Goal: Task Accomplishment & Management: Manage account settings

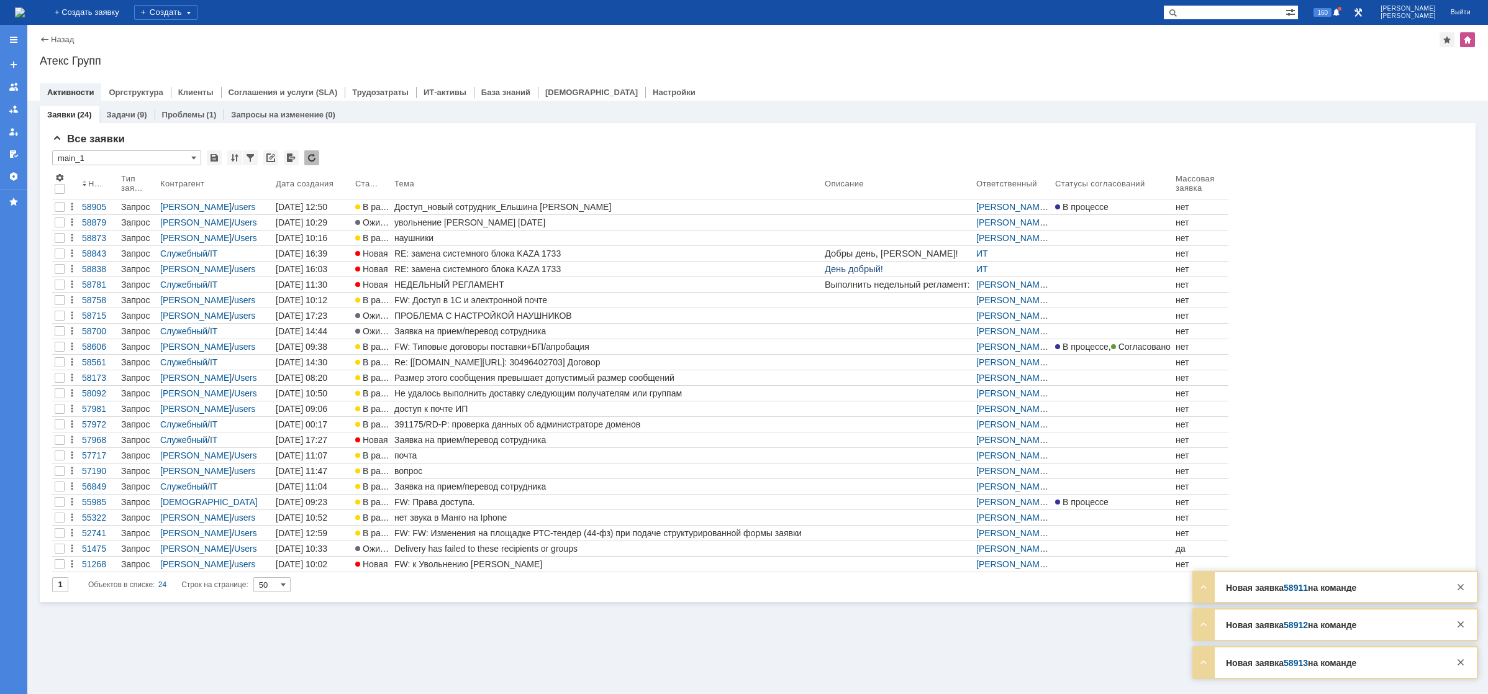
click at [25, 7] on img at bounding box center [20, 12] width 10 height 10
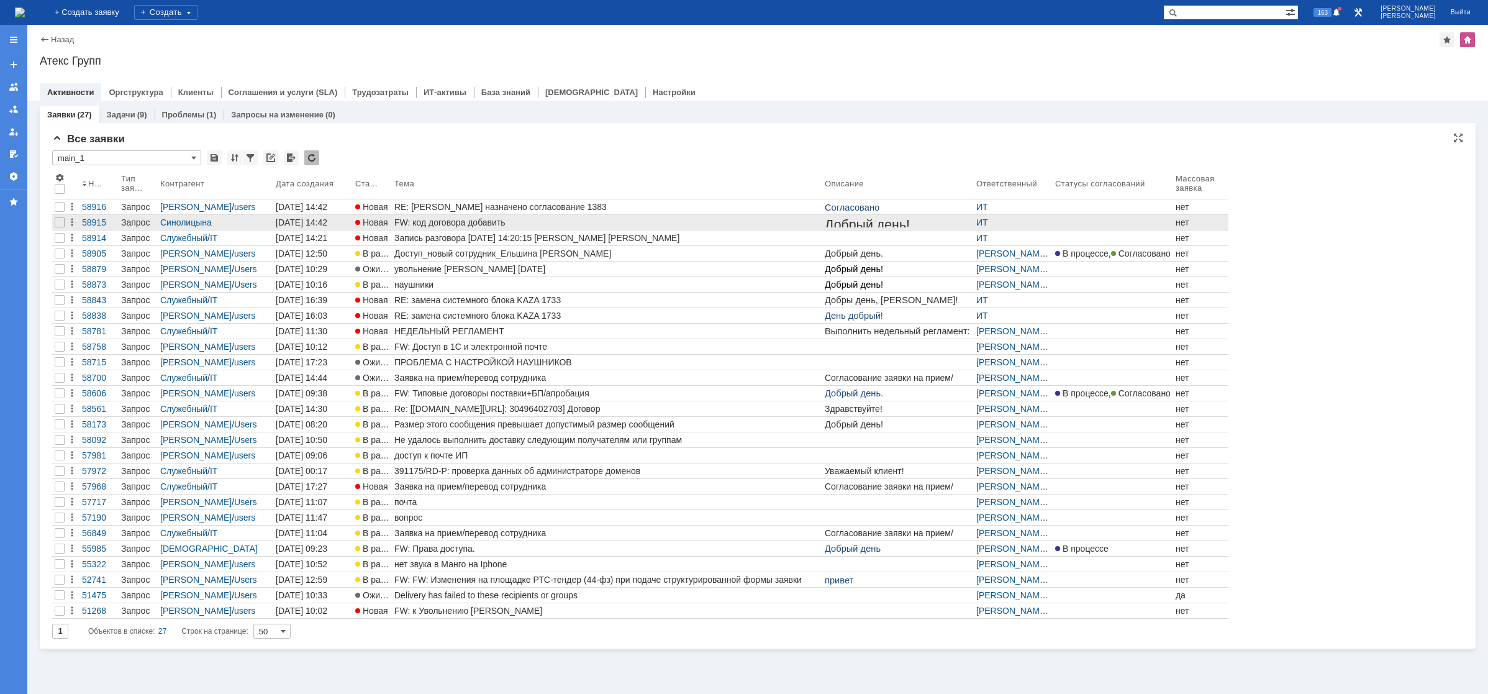
click at [473, 221] on div "FW: код договора добавить" at bounding box center [606, 222] width 425 height 10
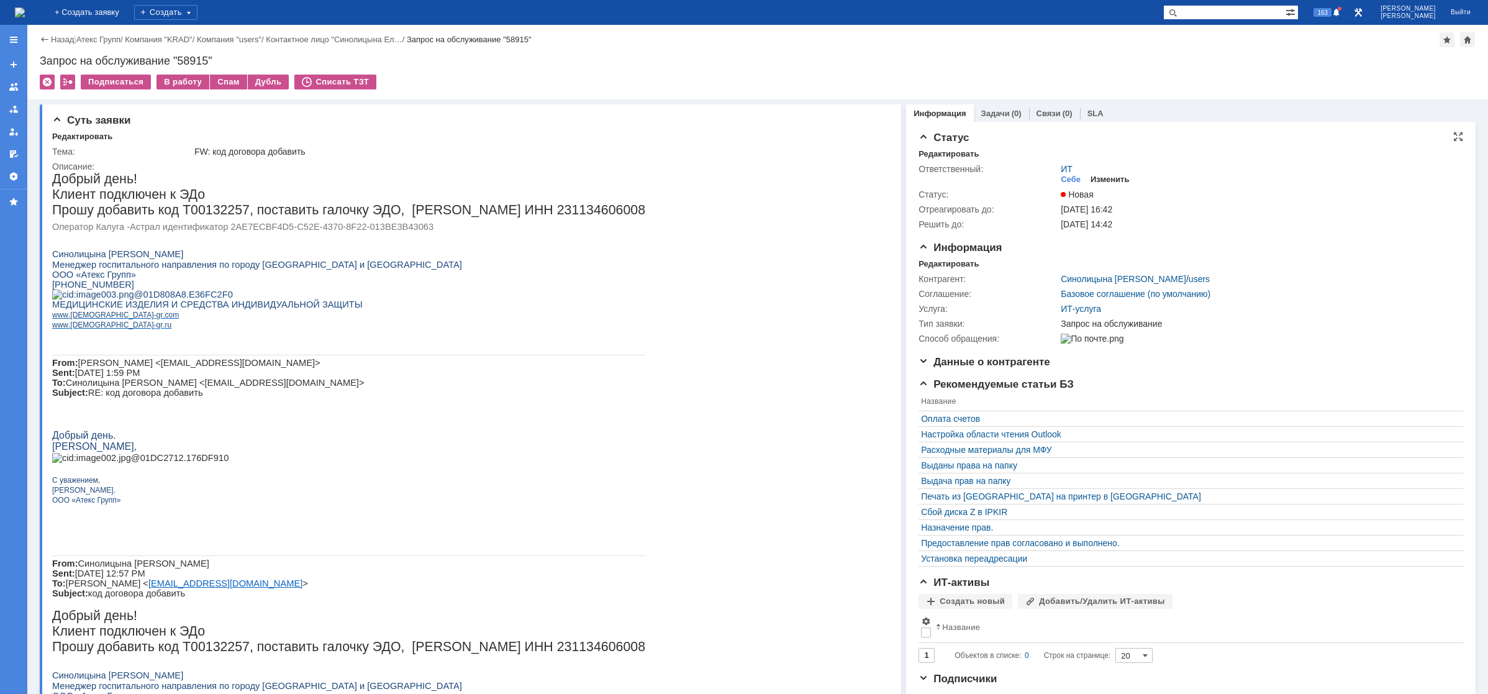
click at [1112, 183] on div "Изменить" at bounding box center [1110, 180] width 39 height 10
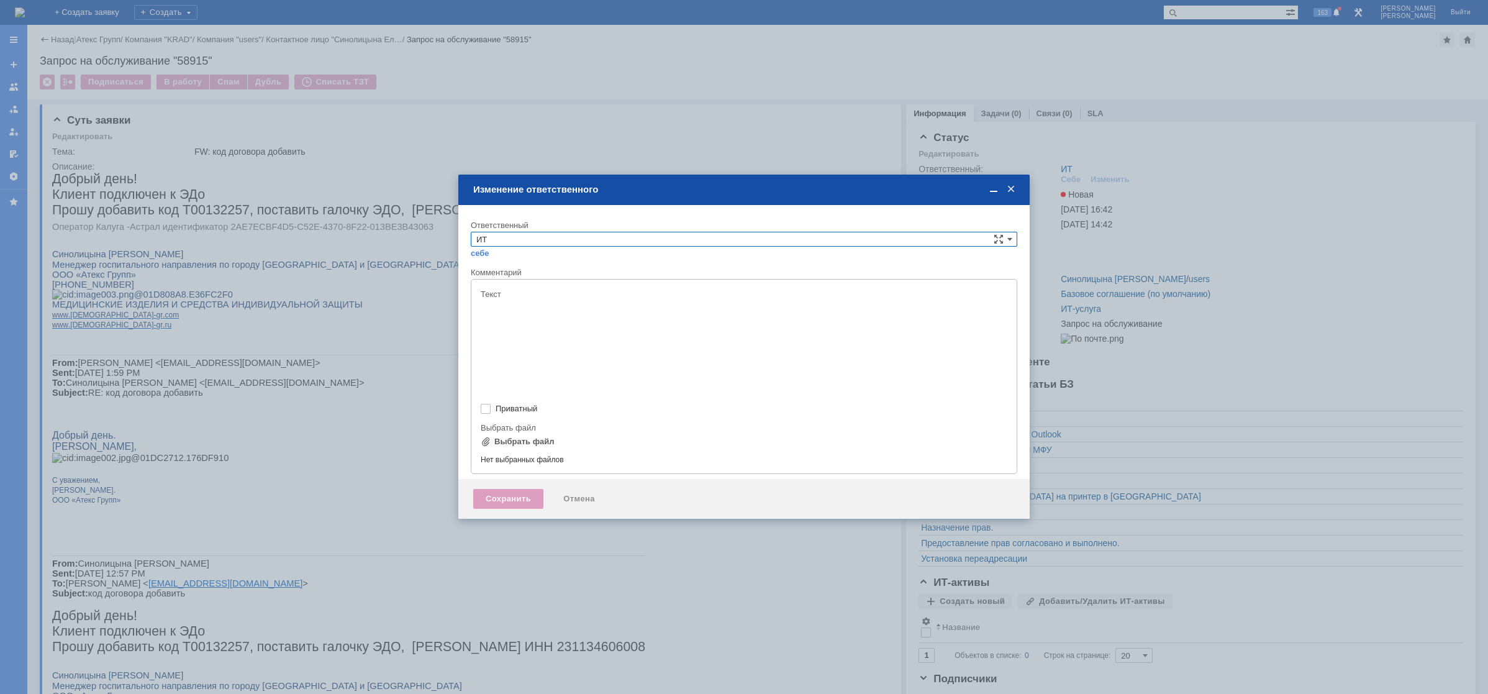
type input "[не указано]"
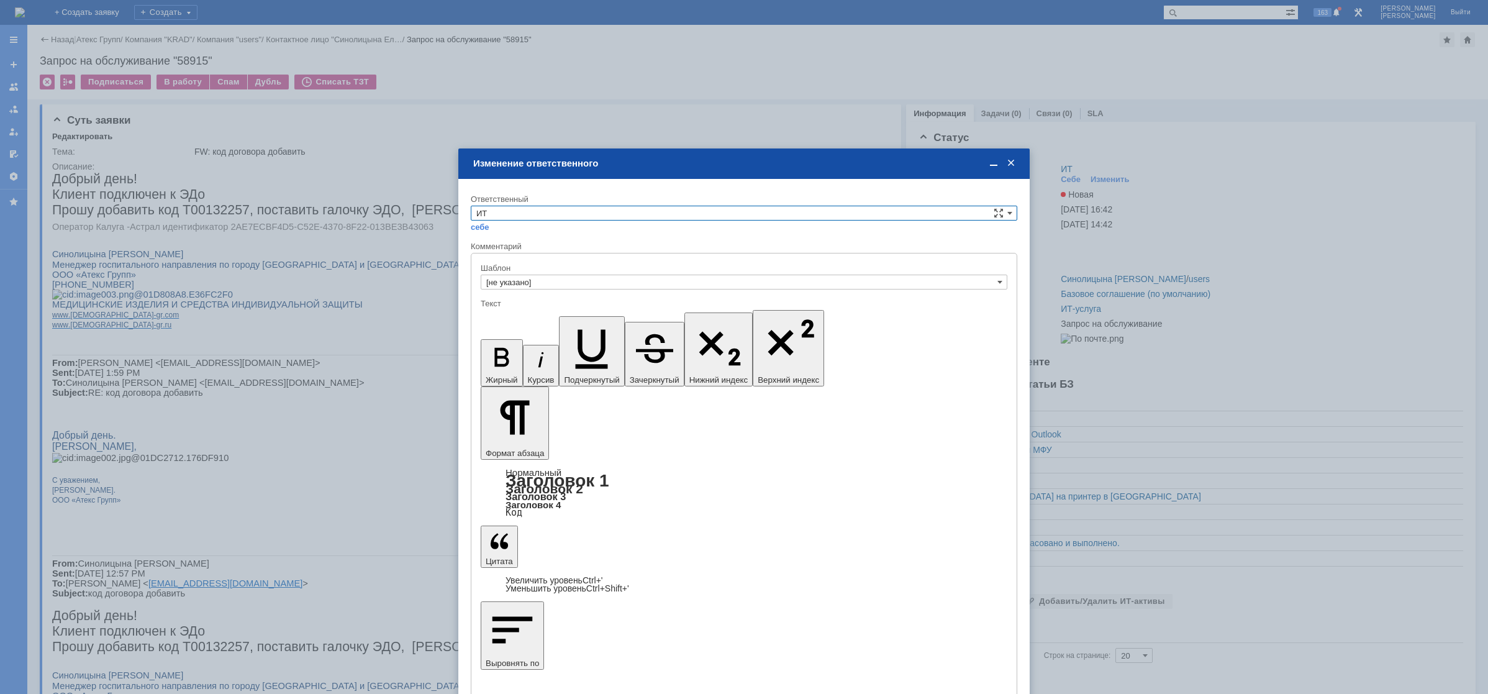
click at [513, 215] on input "ИТ" at bounding box center [744, 213] width 547 height 15
click at [501, 311] on span "АСУ" at bounding box center [743, 316] width 535 height 10
type input "АСУ"
click at [93, 15] on div at bounding box center [744, 347] width 1488 height 694
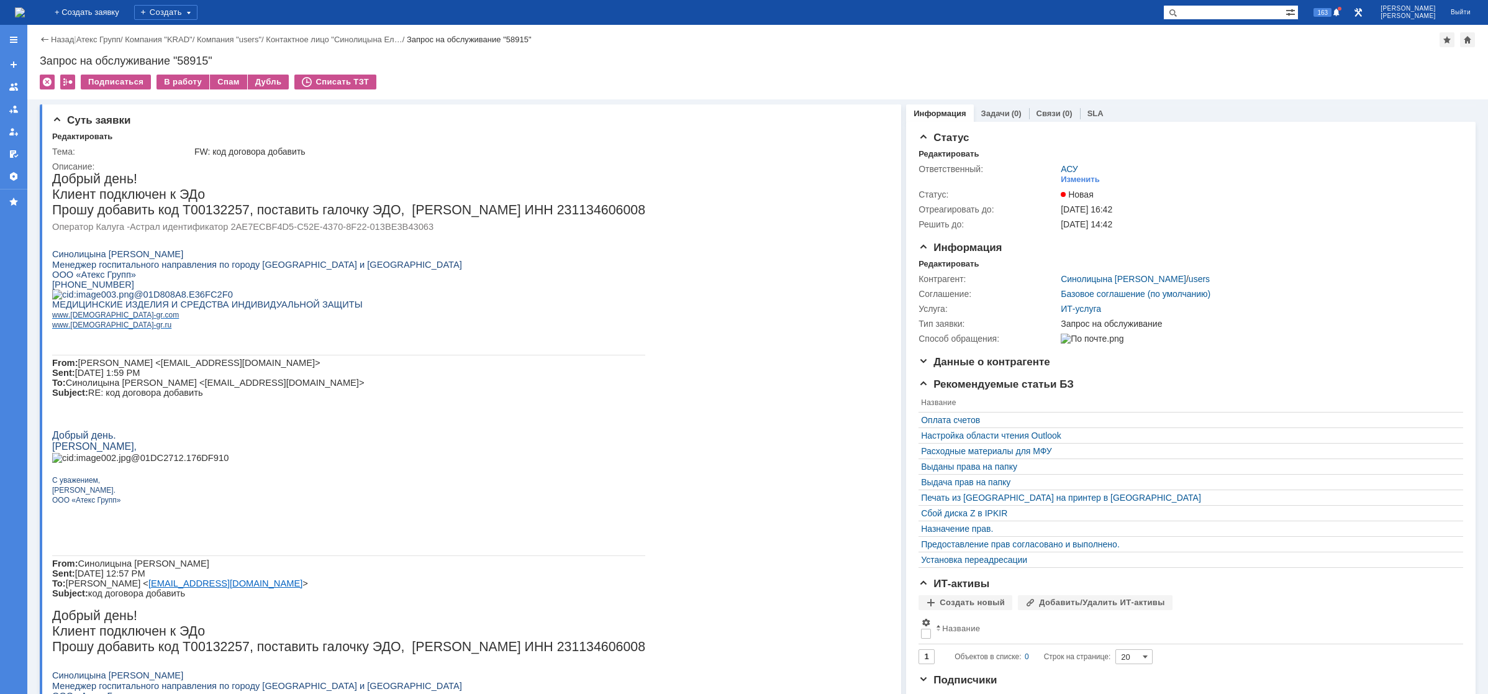
click at [25, 9] on img at bounding box center [20, 12] width 10 height 10
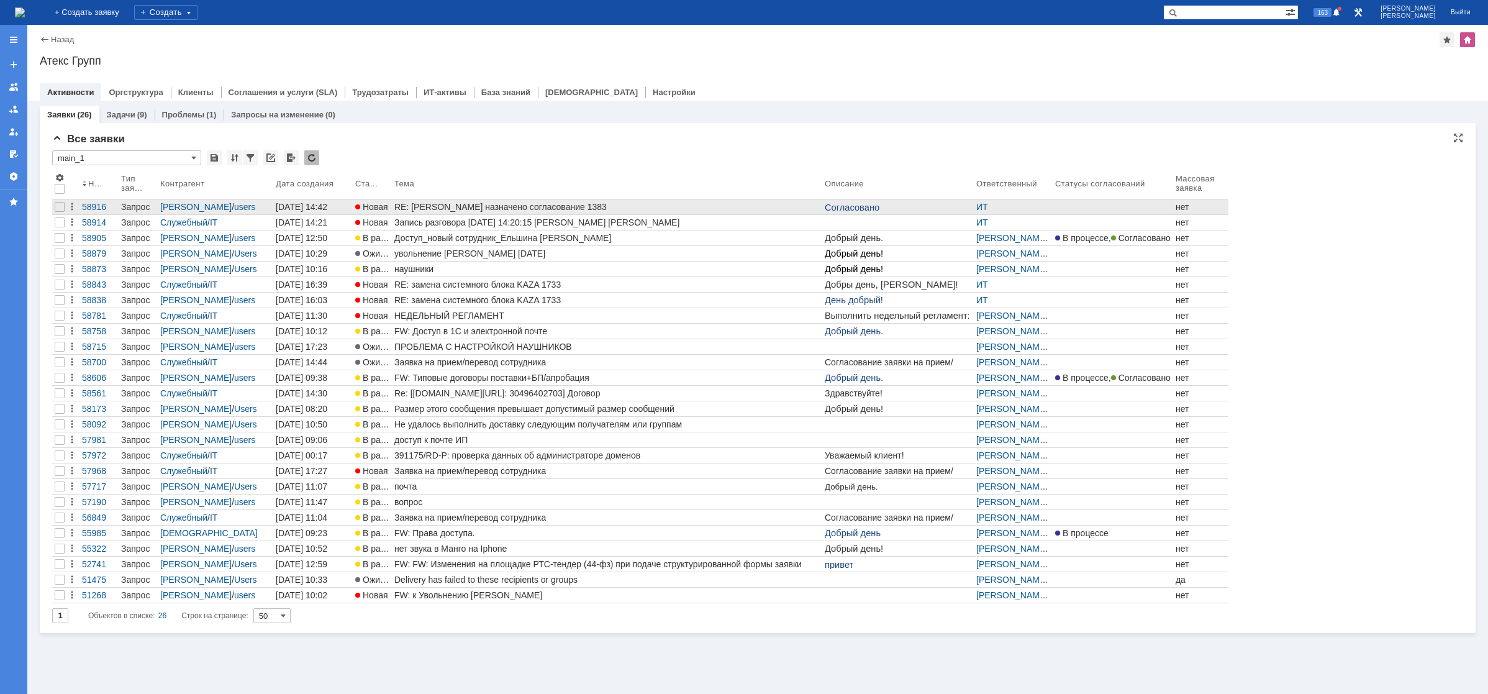
click at [432, 206] on div "RE: [PERSON_NAME] назначено согласование 1383" at bounding box center [606, 207] width 425 height 10
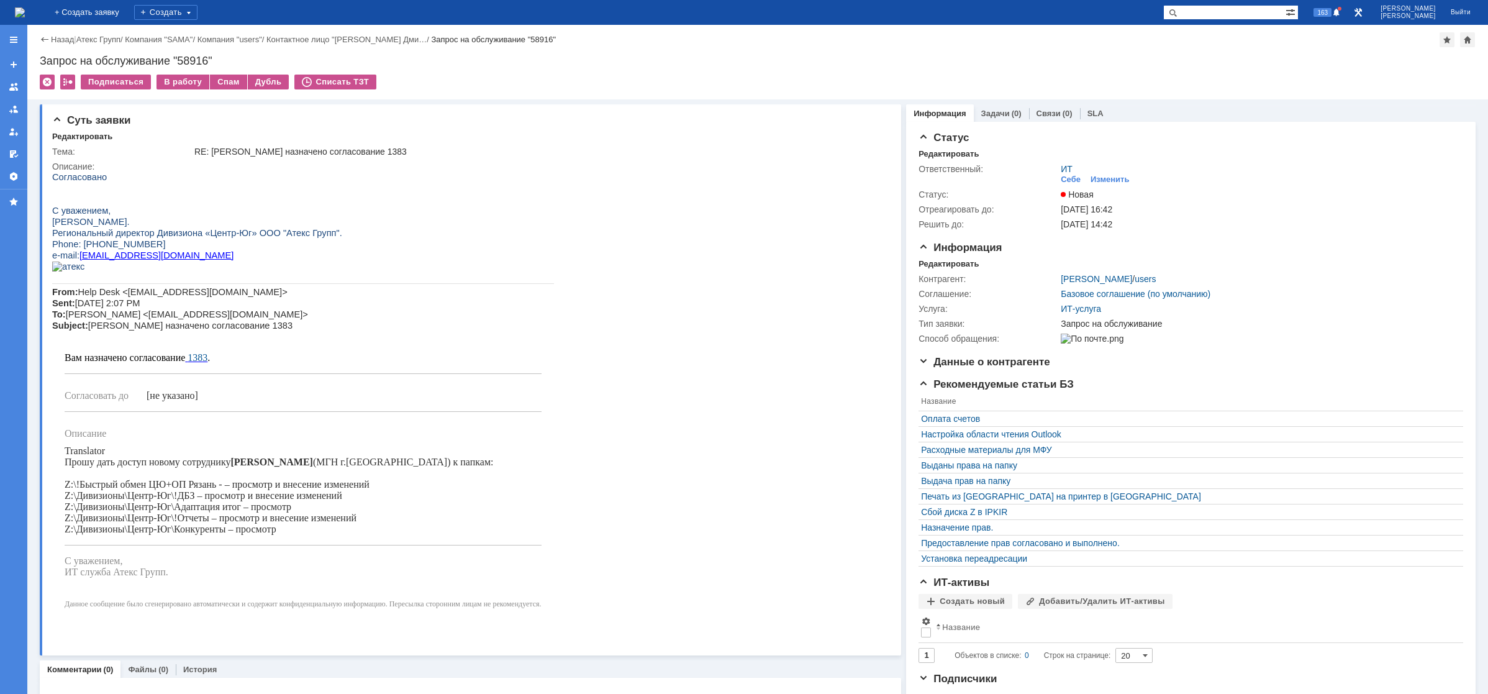
click at [25, 16] on img at bounding box center [20, 12] width 10 height 10
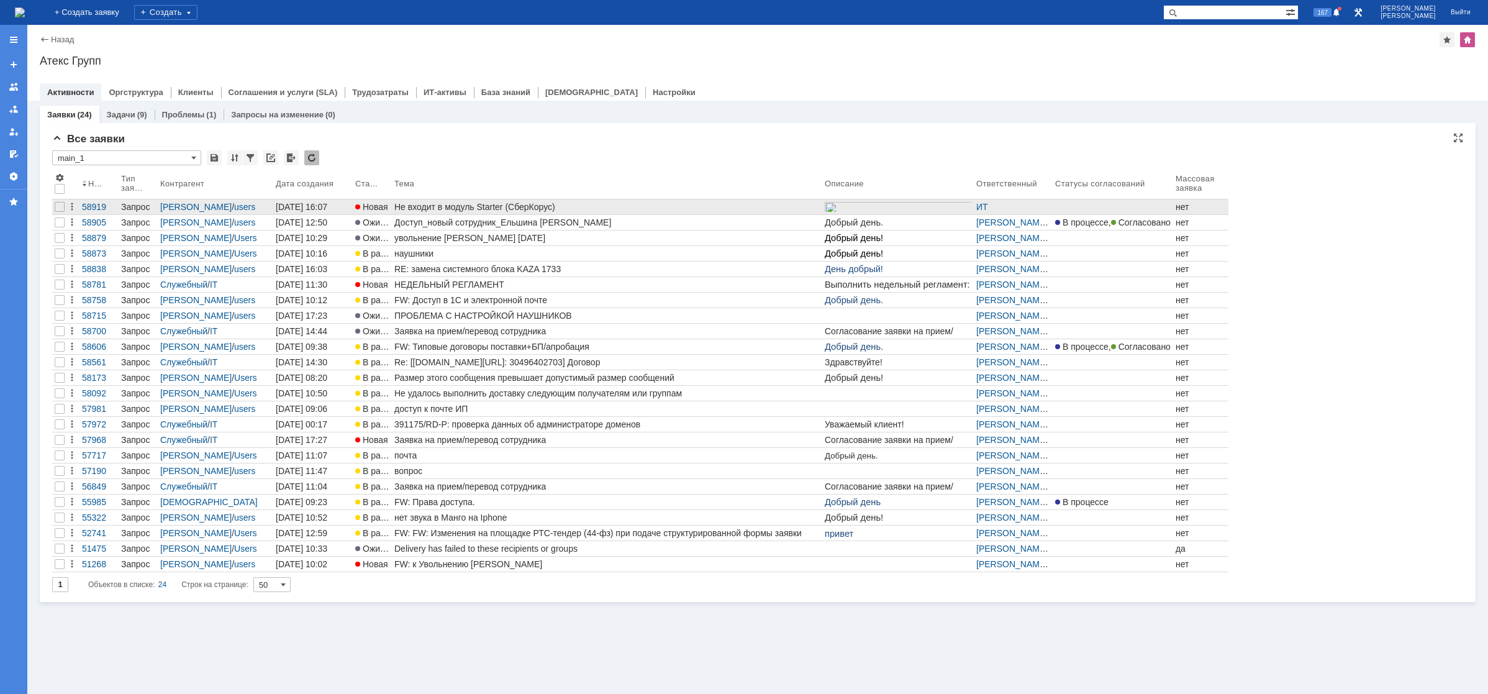
click at [398, 211] on div "Не входит в модуль Starter (СберКорус)" at bounding box center [606, 207] width 425 height 10
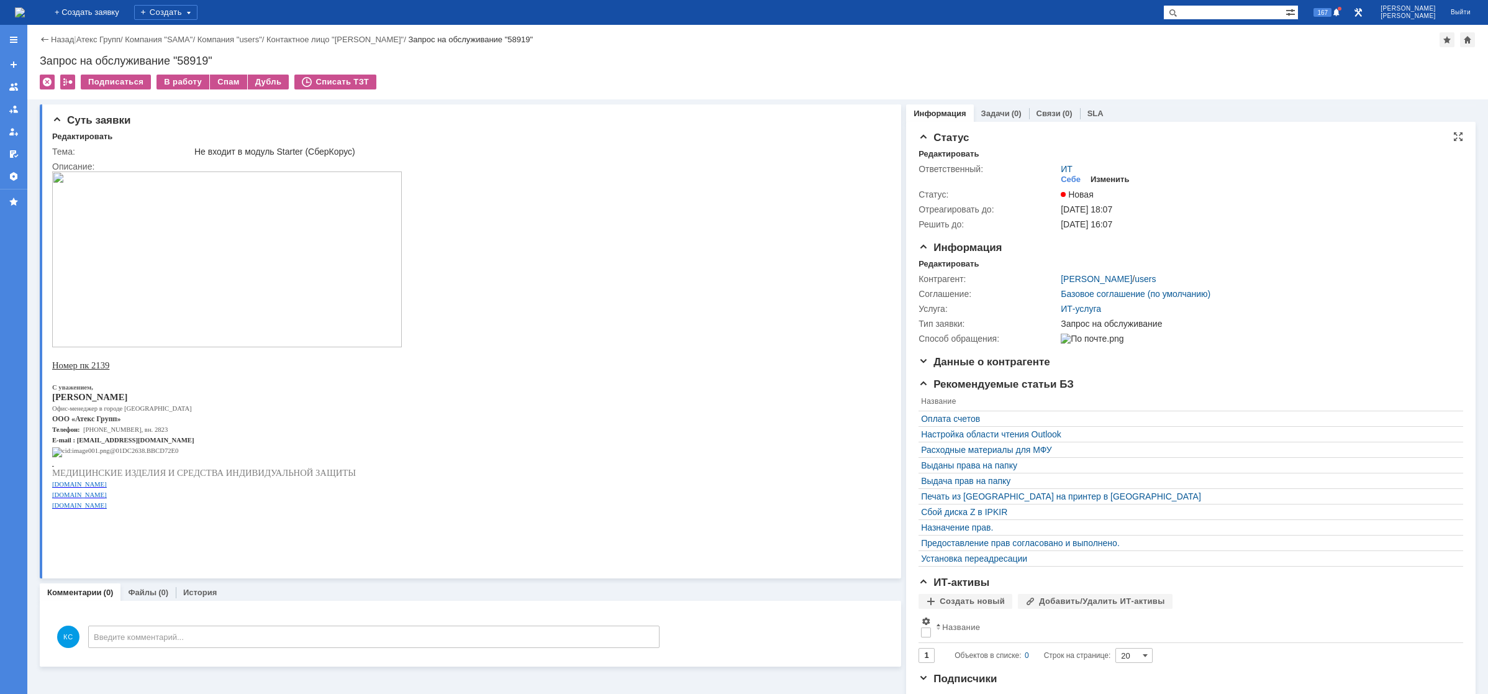
click at [1103, 177] on div "Изменить" at bounding box center [1110, 180] width 39 height 10
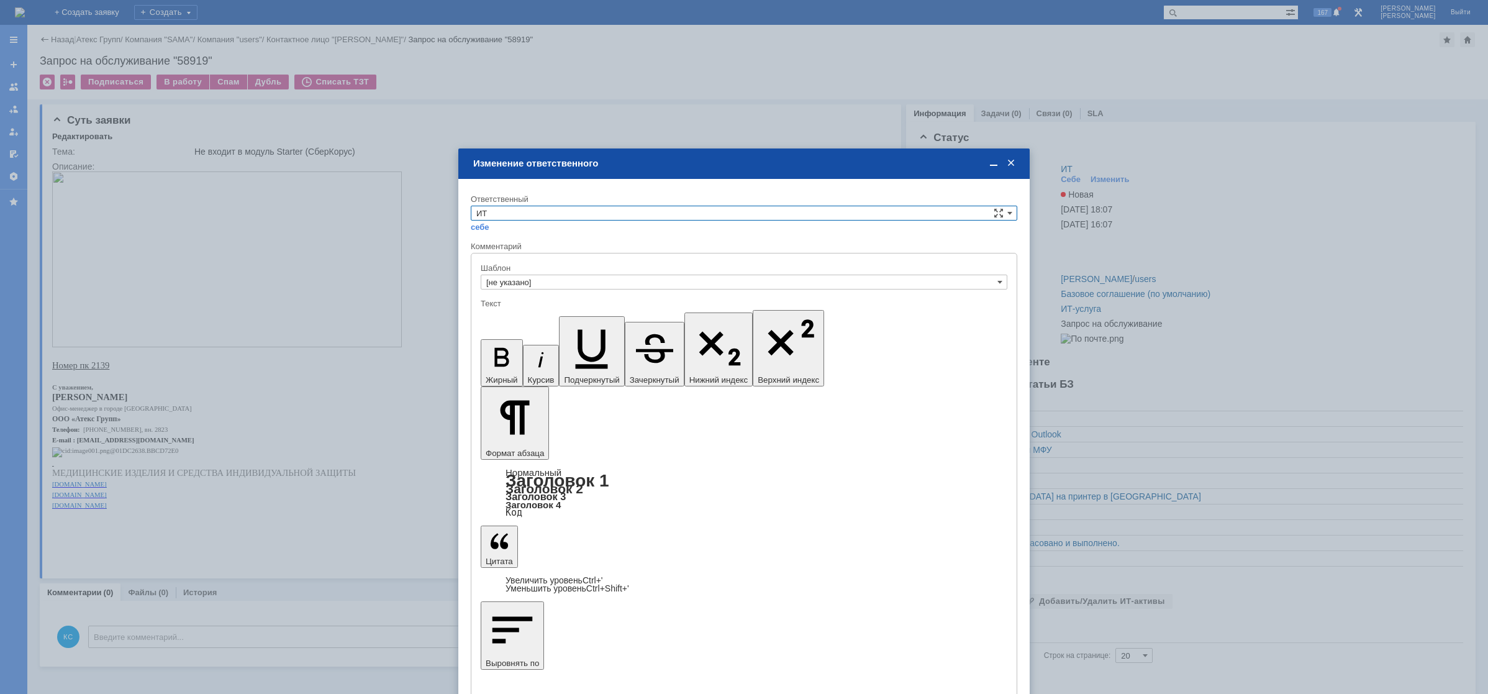
click at [673, 212] on input "ИТ" at bounding box center [744, 213] width 547 height 15
click at [522, 309] on div "АСУ" at bounding box center [743, 316] width 545 height 14
type input "АСУ"
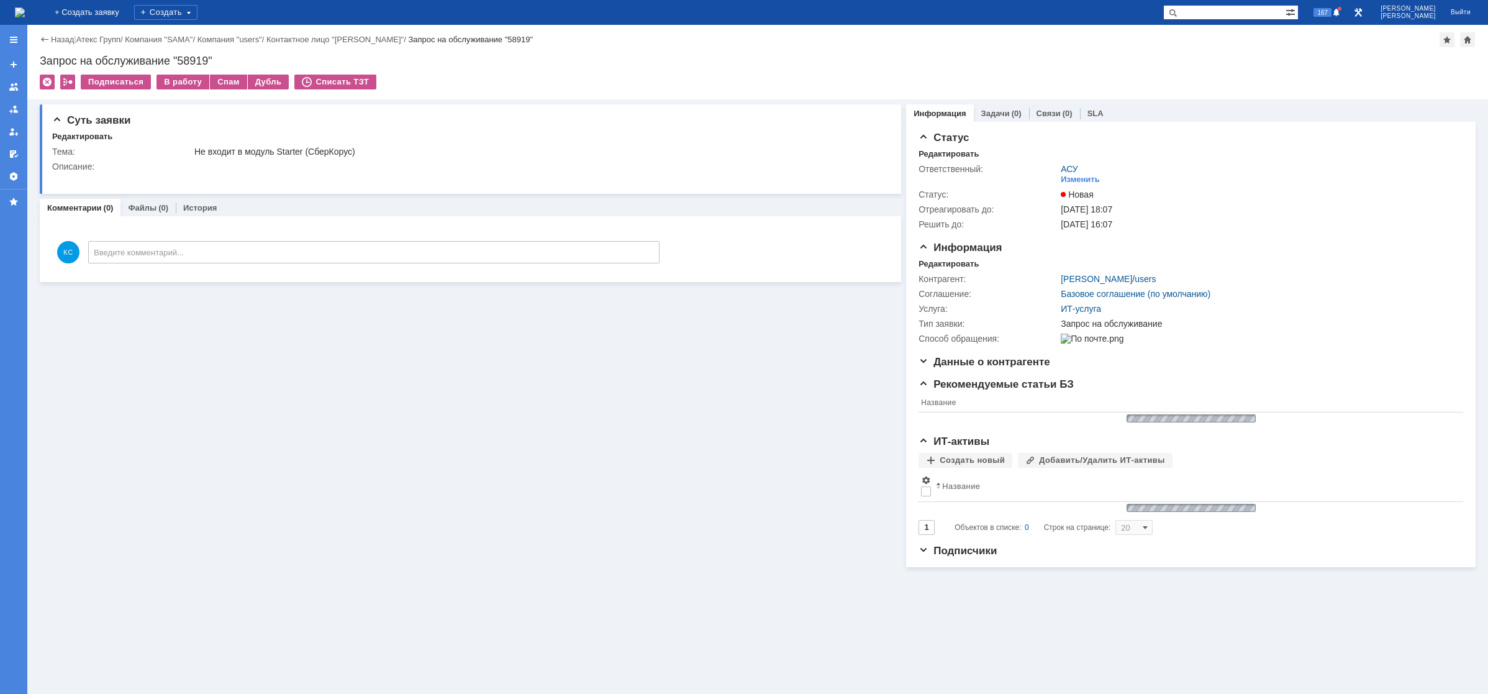
click at [25, 13] on img at bounding box center [20, 12] width 10 height 10
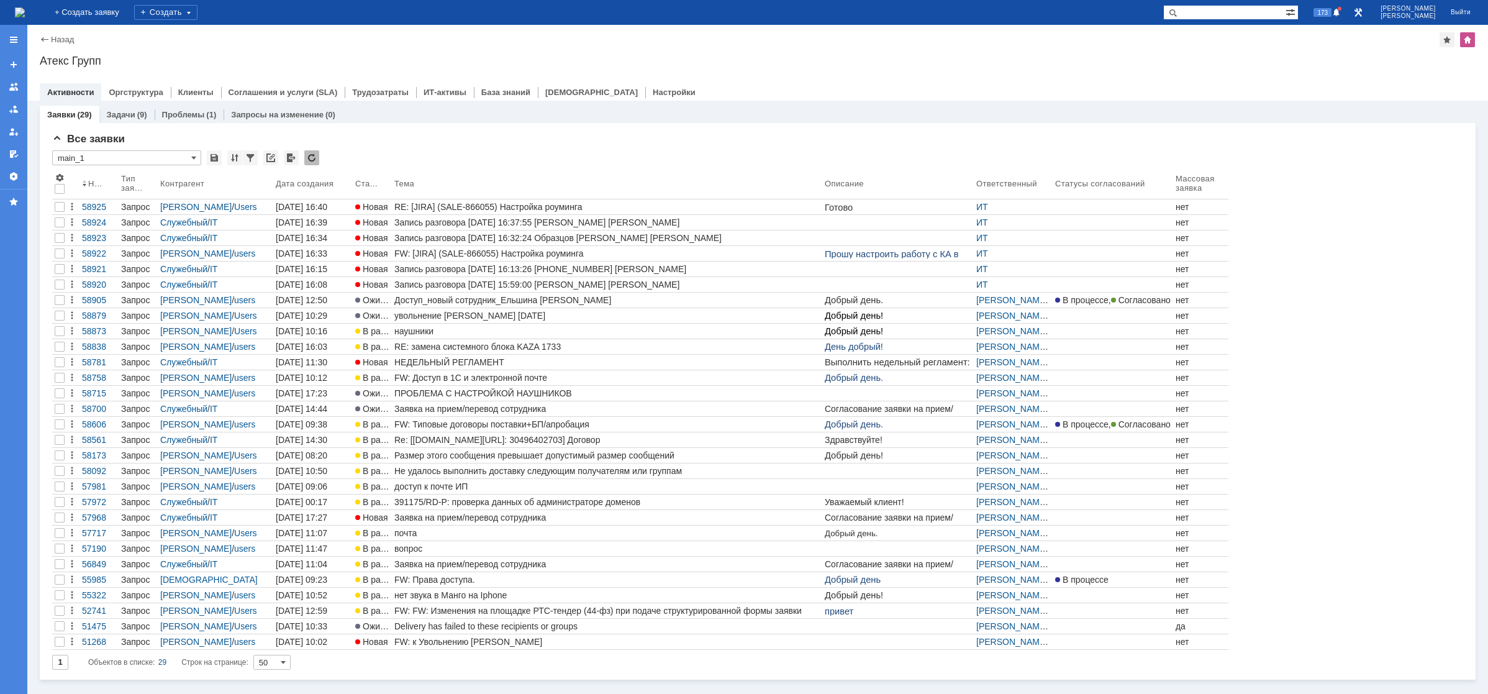
click at [417, 202] on div "RE: [JIRA] (SALE-866055) Настройка роуминга" at bounding box center [606, 207] width 425 height 10
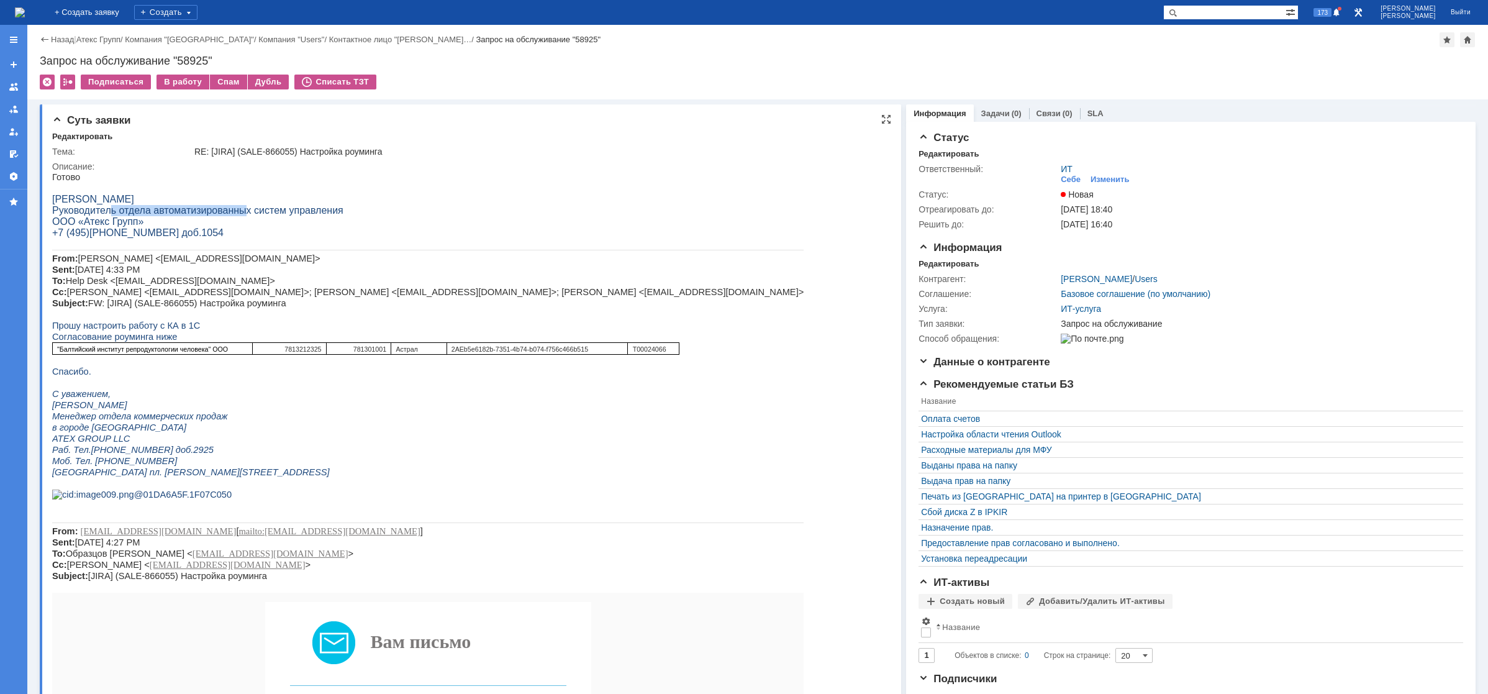
drag, startPoint x: 103, startPoint y: 211, endPoint x: 224, endPoint y: 216, distance: 121.2
click at [225, 214] on span "Руководитель отдела автоматизированных систем управления" at bounding box center [197, 210] width 291 height 11
drag, startPoint x: 138, startPoint y: 289, endPoint x: 204, endPoint y: 293, distance: 66.6
click at [204, 293] on span "Локтионов Андрей <a.loktionov@atex-gr.com> Sent: Tuesday, September 16, 2025 4:…" at bounding box center [428, 280] width 752 height 55
drag, startPoint x: 117, startPoint y: 298, endPoint x: 140, endPoint y: 298, distance: 23.0
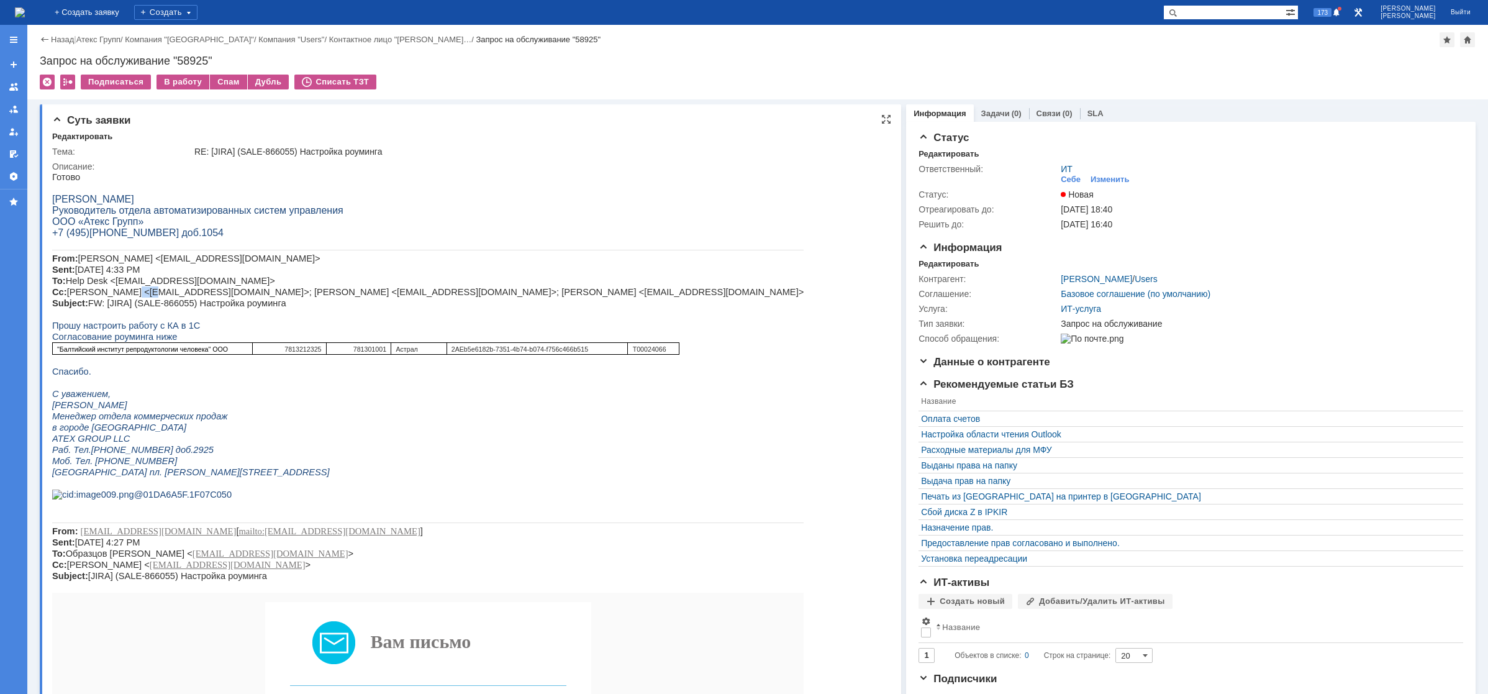
click at [135, 298] on span "Локтионов Андрей <a.loktionov@atex-gr.com> Sent: Tuesday, September 16, 2025 4:…" at bounding box center [428, 280] width 752 height 55
click at [201, 308] on span "Локтионов Андрей <a.loktionov@atex-gr.com> Sent: Tuesday, September 16, 2025 4:…" at bounding box center [428, 280] width 752 height 55
click at [25, 8] on img at bounding box center [20, 12] width 10 height 10
